Goal: Task Accomplishment & Management: Manage account settings

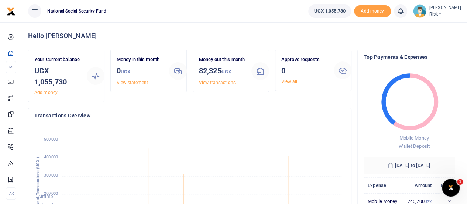
scroll to position [98, 86]
click at [439, 12] on icon at bounding box center [440, 13] width 4 height 5
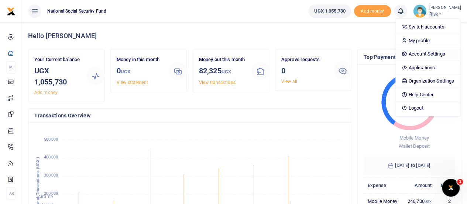
click at [429, 51] on link "Account Settings" at bounding box center [428, 54] width 65 height 10
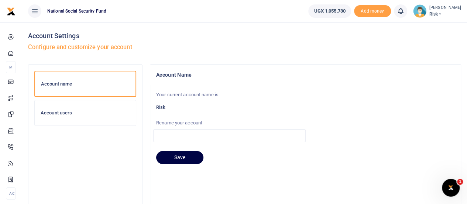
click at [61, 115] on h6 "Account users" at bounding box center [85, 113] width 89 height 6
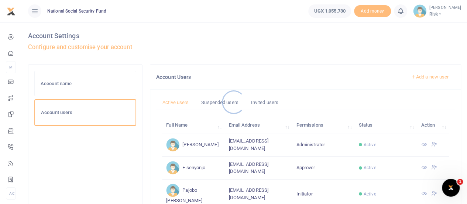
scroll to position [74, 0]
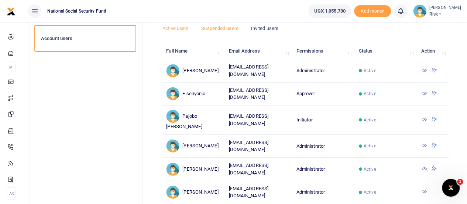
click at [228, 29] on link "Suspended users" at bounding box center [220, 28] width 50 height 14
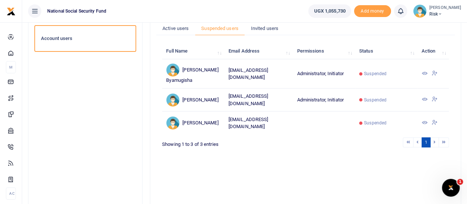
click at [424, 101] on icon at bounding box center [424, 99] width 6 height 6
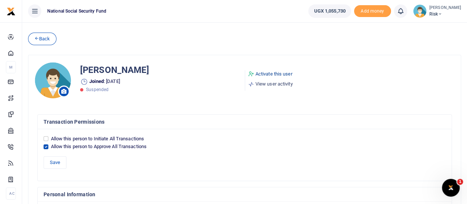
click at [273, 74] on link "Activate this user" at bounding box center [270, 73] width 45 height 7
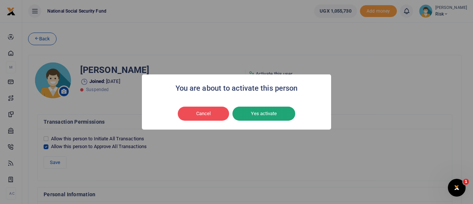
click at [266, 109] on button "Yes activate" at bounding box center [263, 113] width 63 height 14
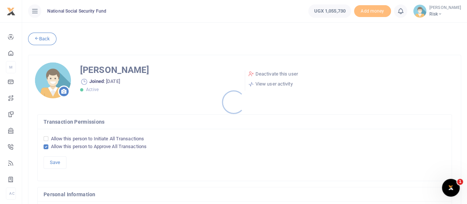
click at [40, 37] on div at bounding box center [233, 102] width 467 height 204
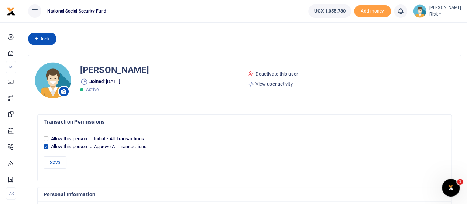
click at [40, 37] on link "Back" at bounding box center [42, 39] width 28 height 13
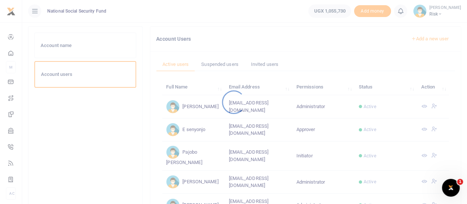
scroll to position [74, 0]
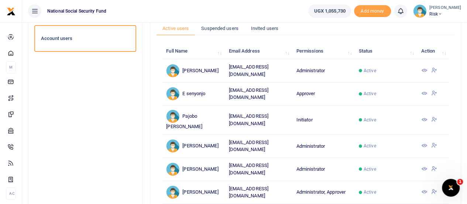
click at [426, 92] on icon at bounding box center [424, 93] width 6 height 6
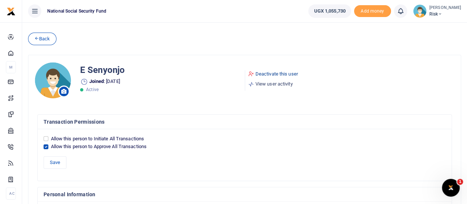
click at [275, 74] on link "Deactivate this user" at bounding box center [273, 73] width 50 height 7
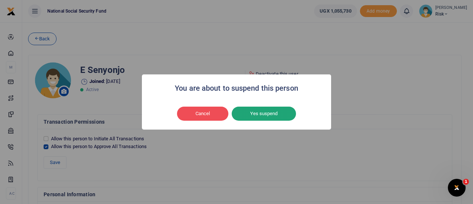
click at [265, 115] on button "Yes suspend" at bounding box center [264, 113] width 64 height 14
